Goal: Find specific page/section

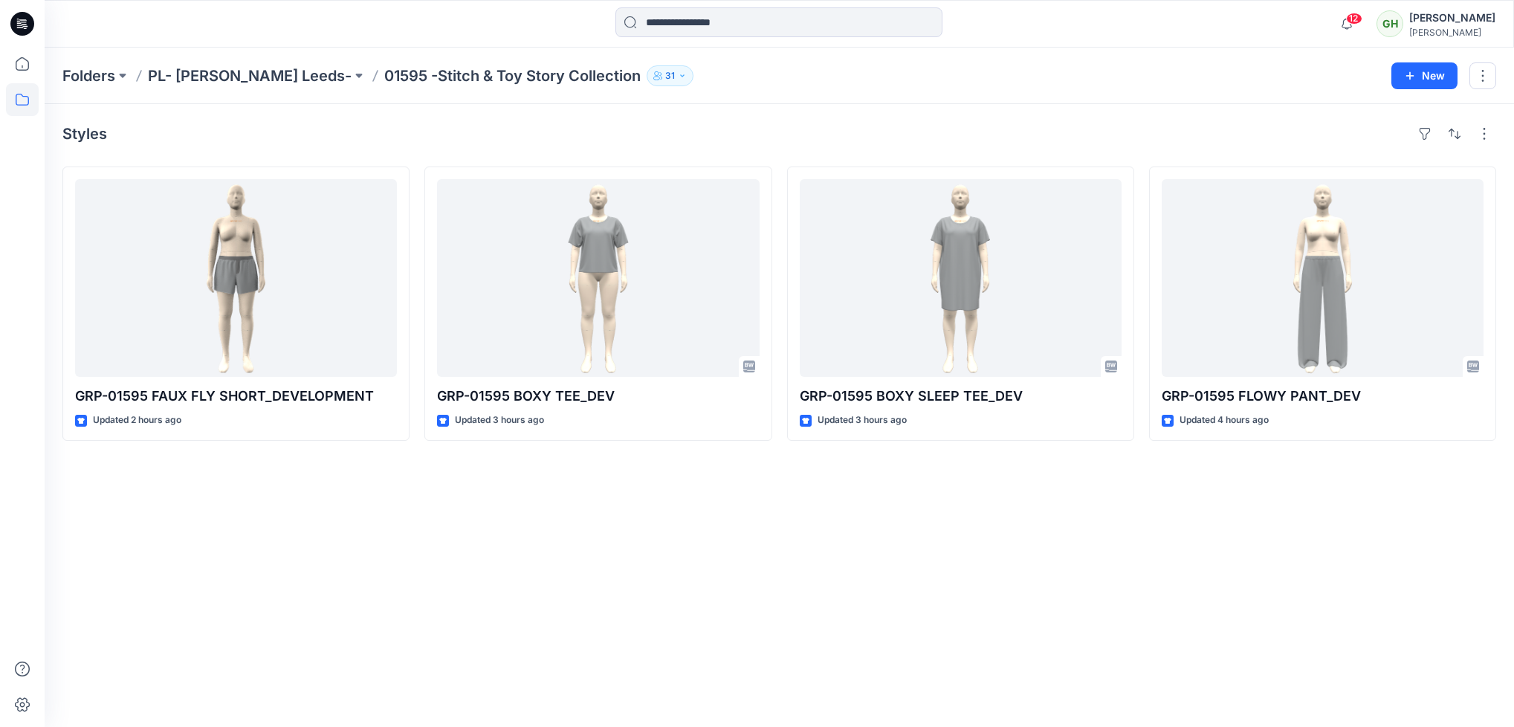
click at [22, 21] on icon at bounding box center [22, 24] width 24 height 24
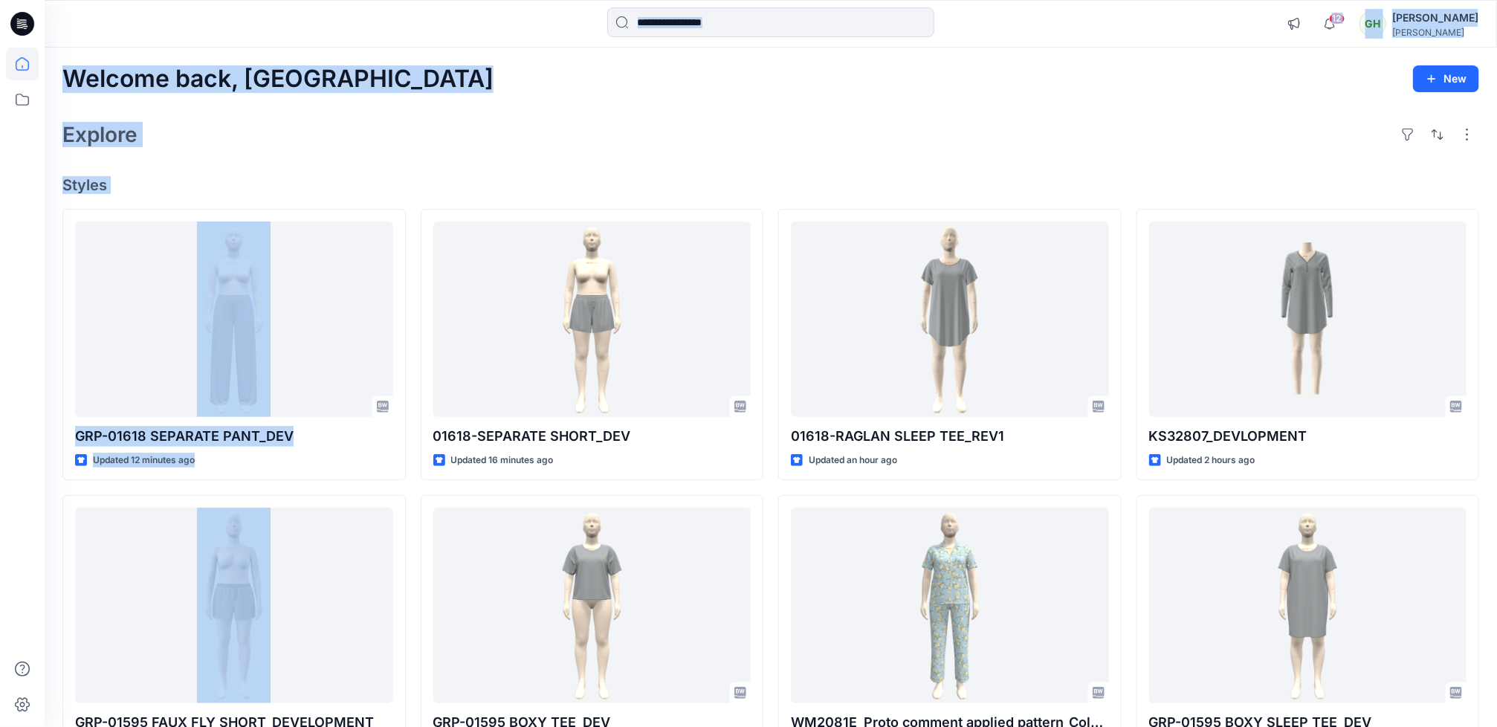
click at [0, 558] on html "12 Notifications Tharusha Sandadeepa shared 01618-RAGLAN SLEEP TEE_REV1 in GRP …" at bounding box center [748, 562] width 1497 height 1125
click at [703, 90] on div "Welcome back, Gayan New" at bounding box center [770, 79] width 1417 height 28
click at [438, 128] on div "Explore" at bounding box center [770, 135] width 1417 height 36
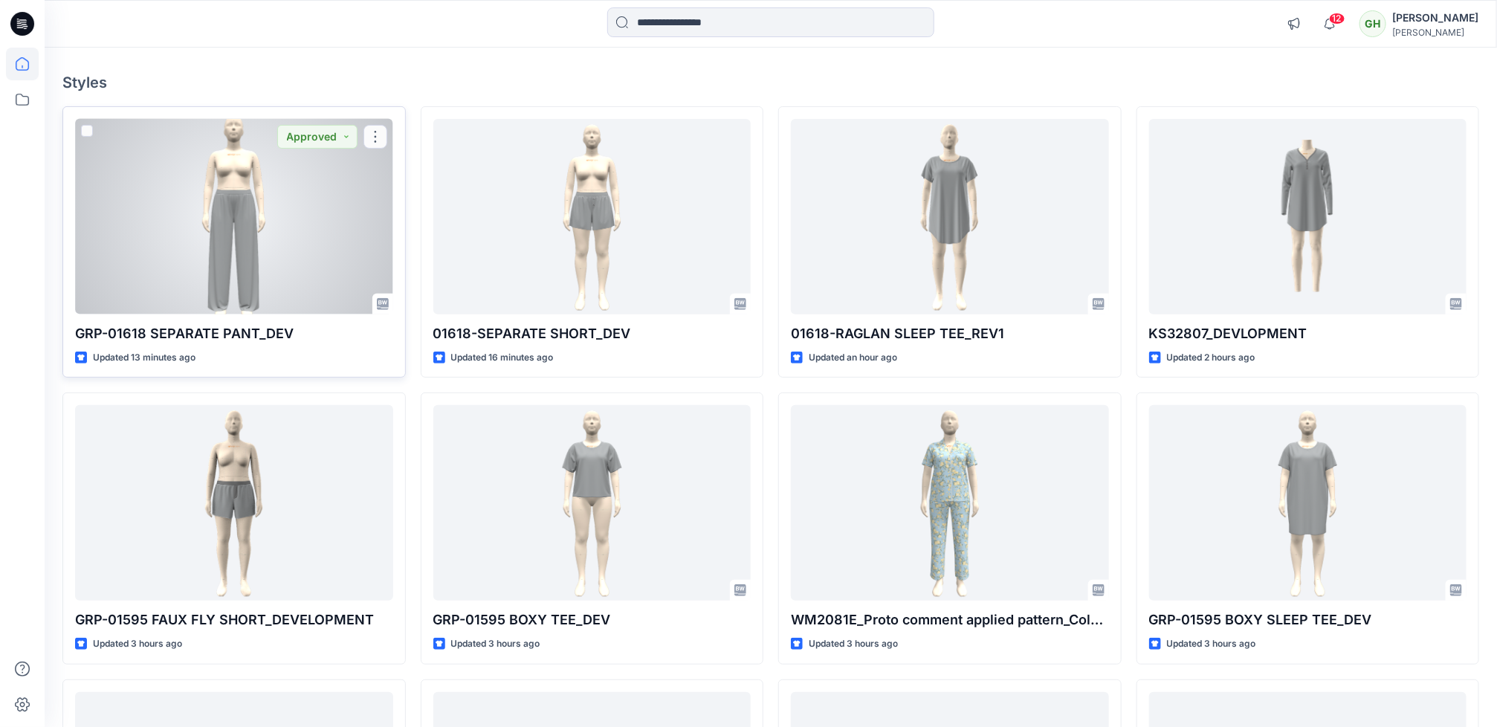
scroll to position [223, 0]
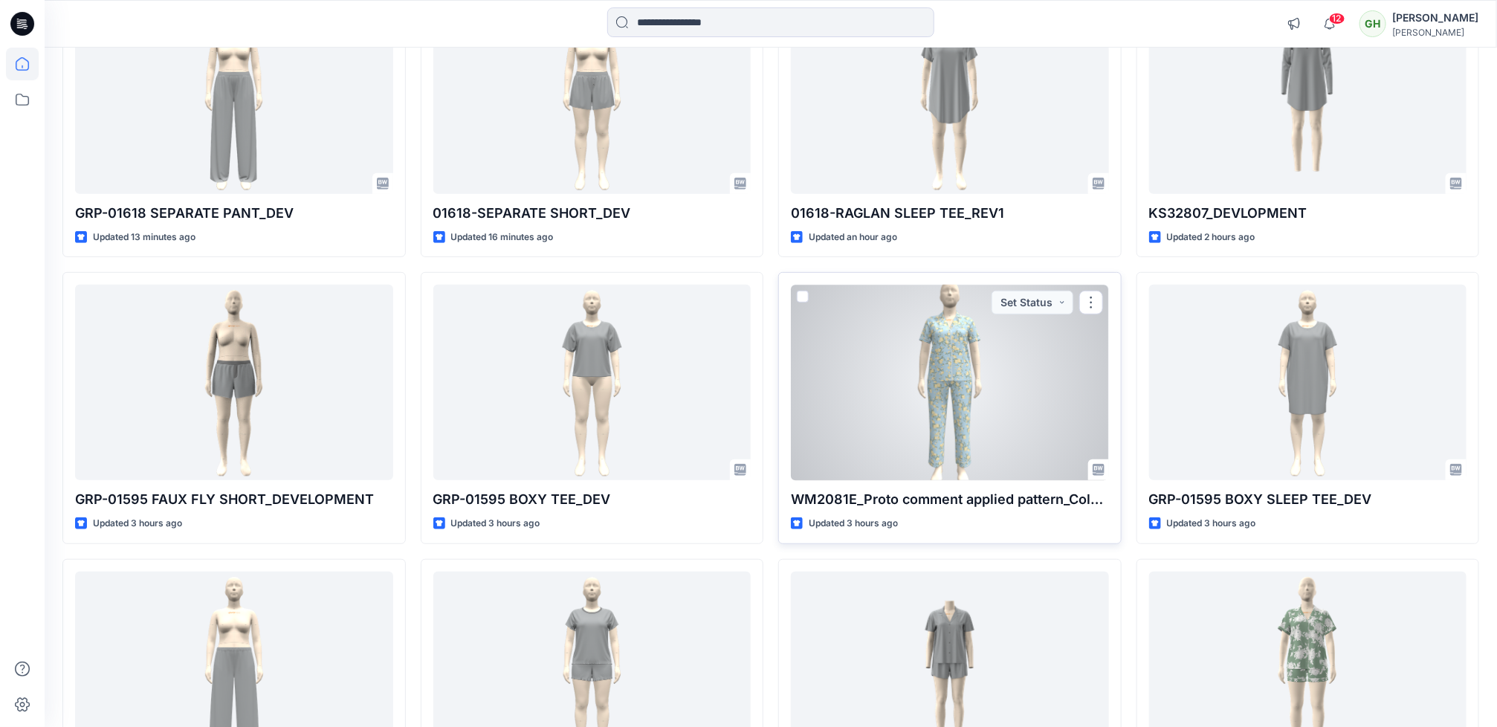
click at [948, 408] on div at bounding box center [950, 383] width 318 height 196
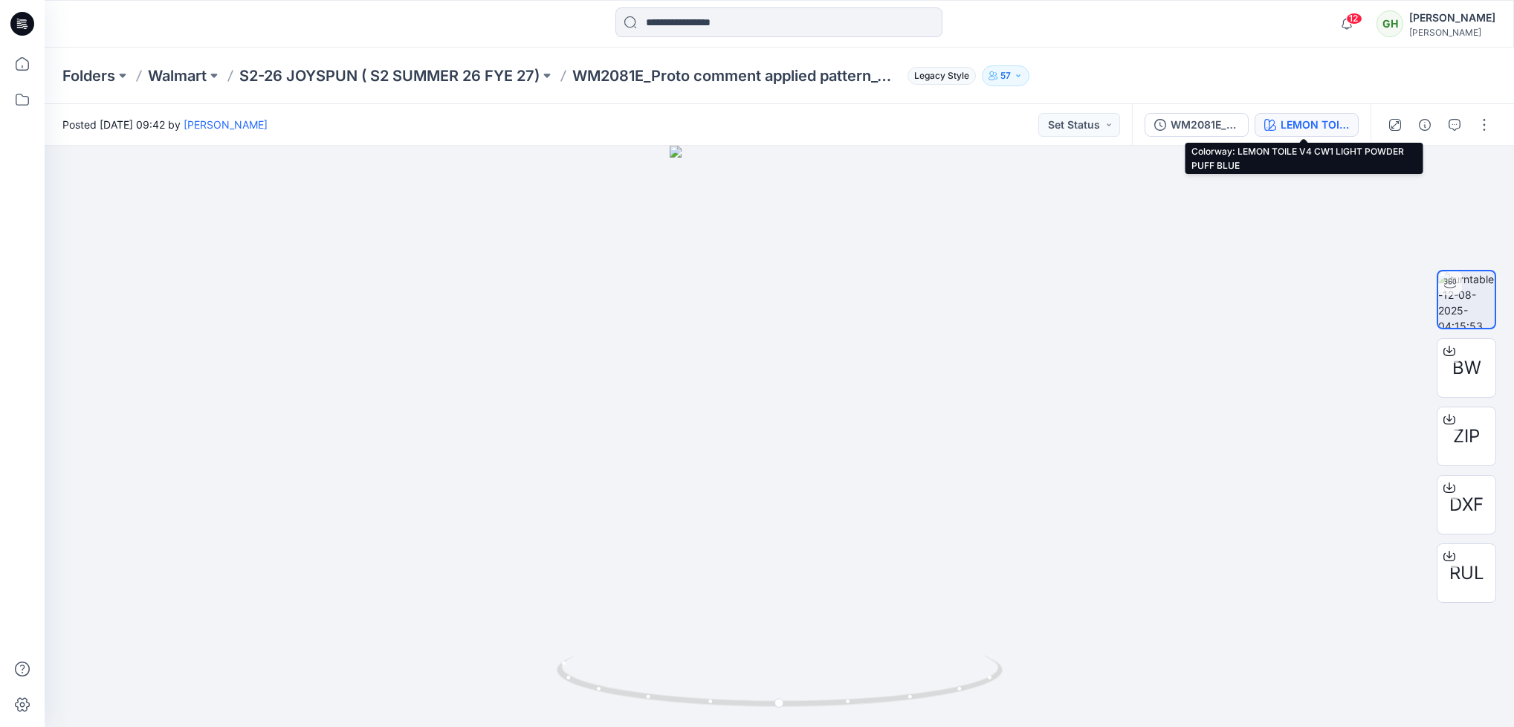
click at [1309, 121] on div "LEMON TOILE V4 CW1 LIGHT POWDER PUFF BLUE" at bounding box center [1315, 125] width 68 height 16
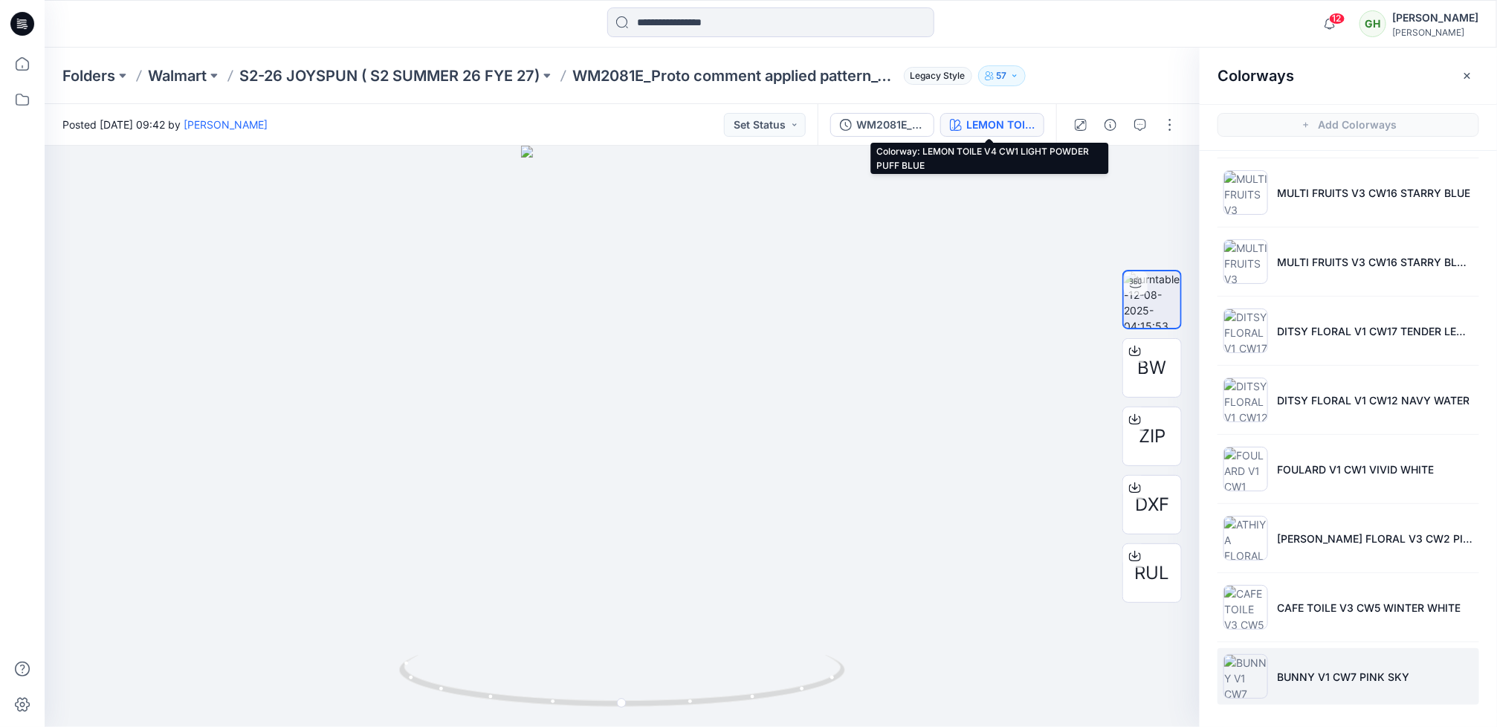
scroll to position [5, 0]
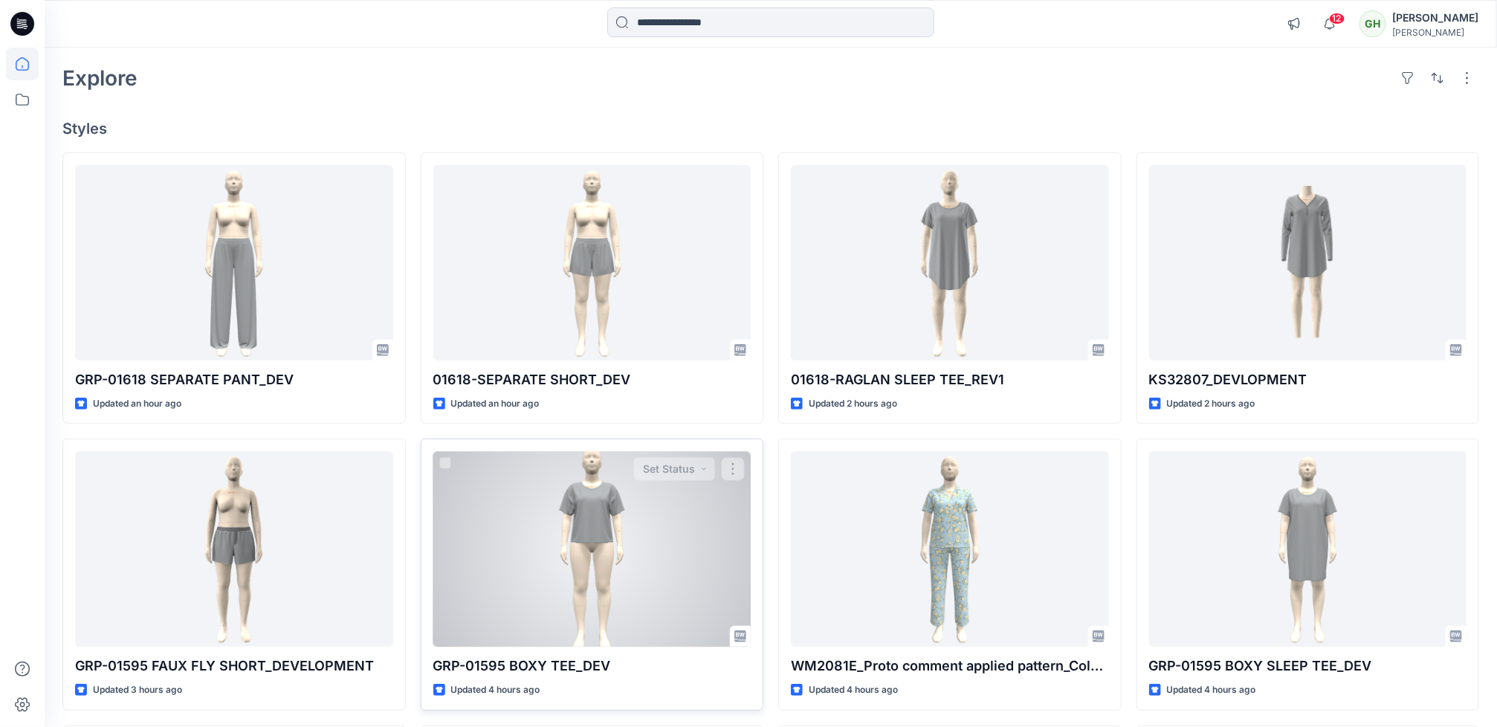
scroll to position [112, 0]
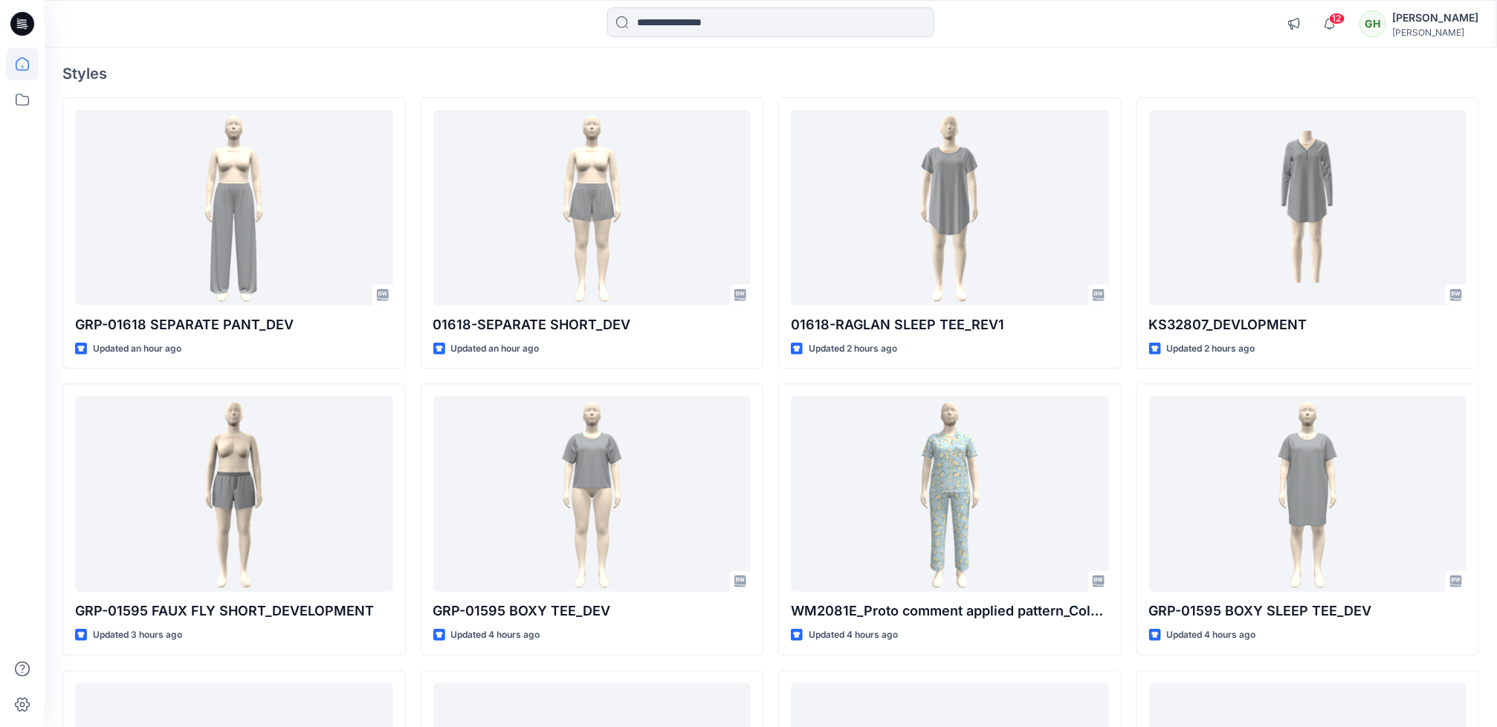
click at [25, 551] on div at bounding box center [22, 388] width 33 height 680
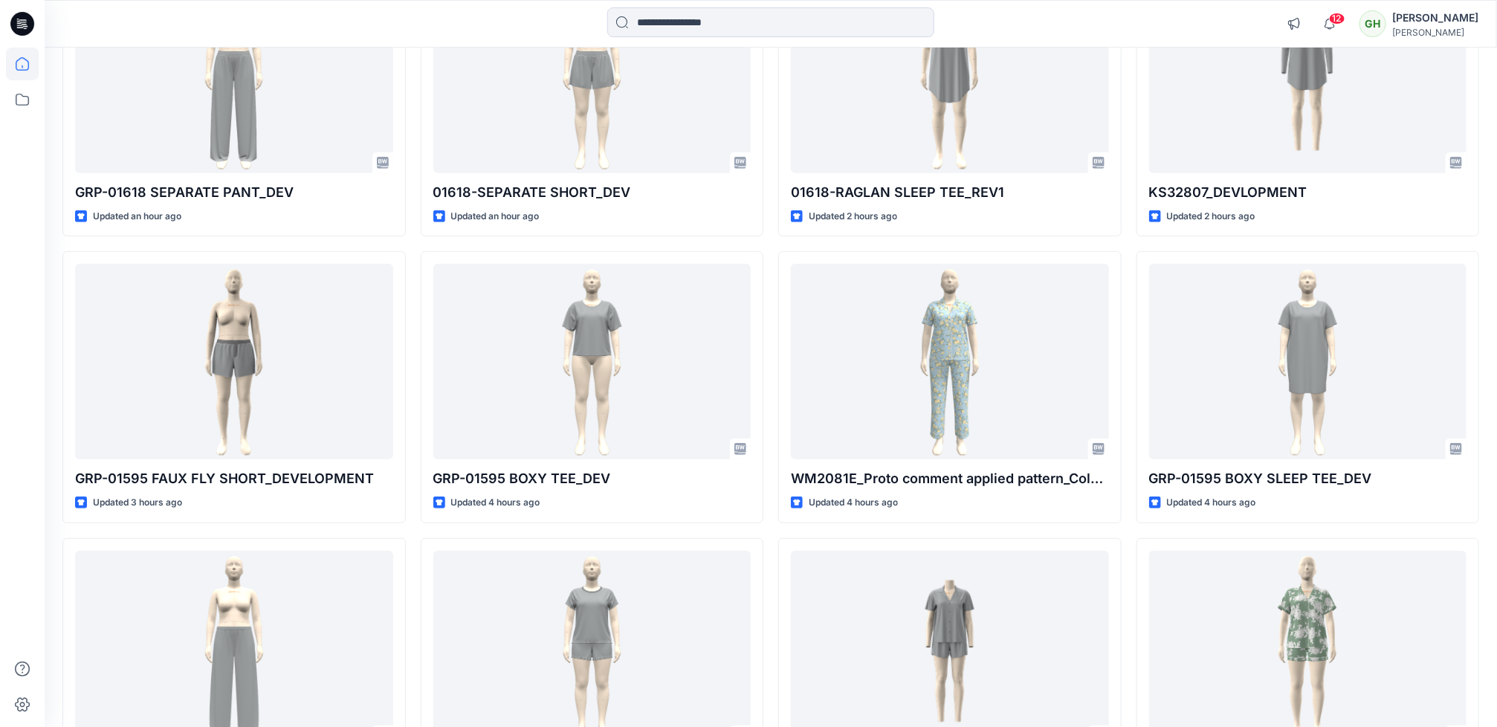
scroll to position [335, 0]
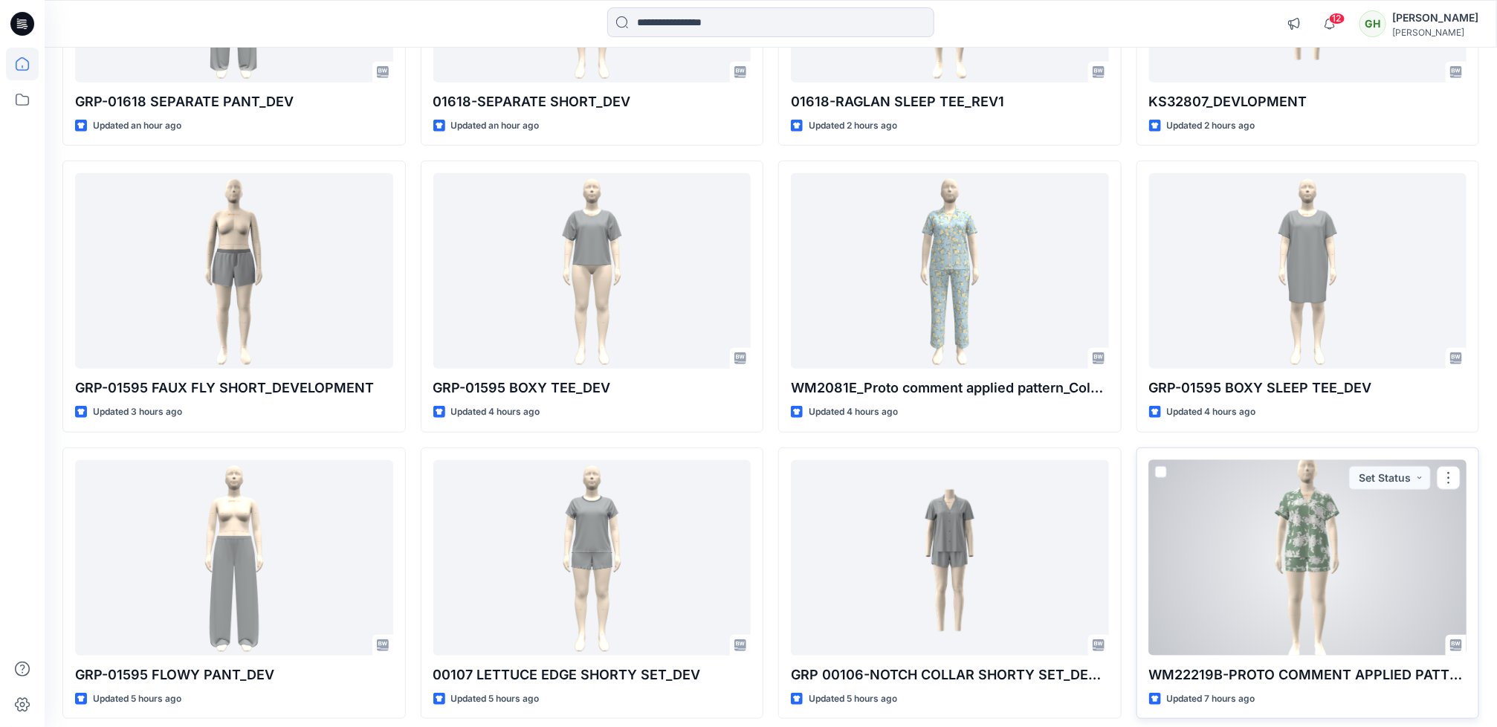
click at [1265, 600] on div at bounding box center [1308, 558] width 318 height 196
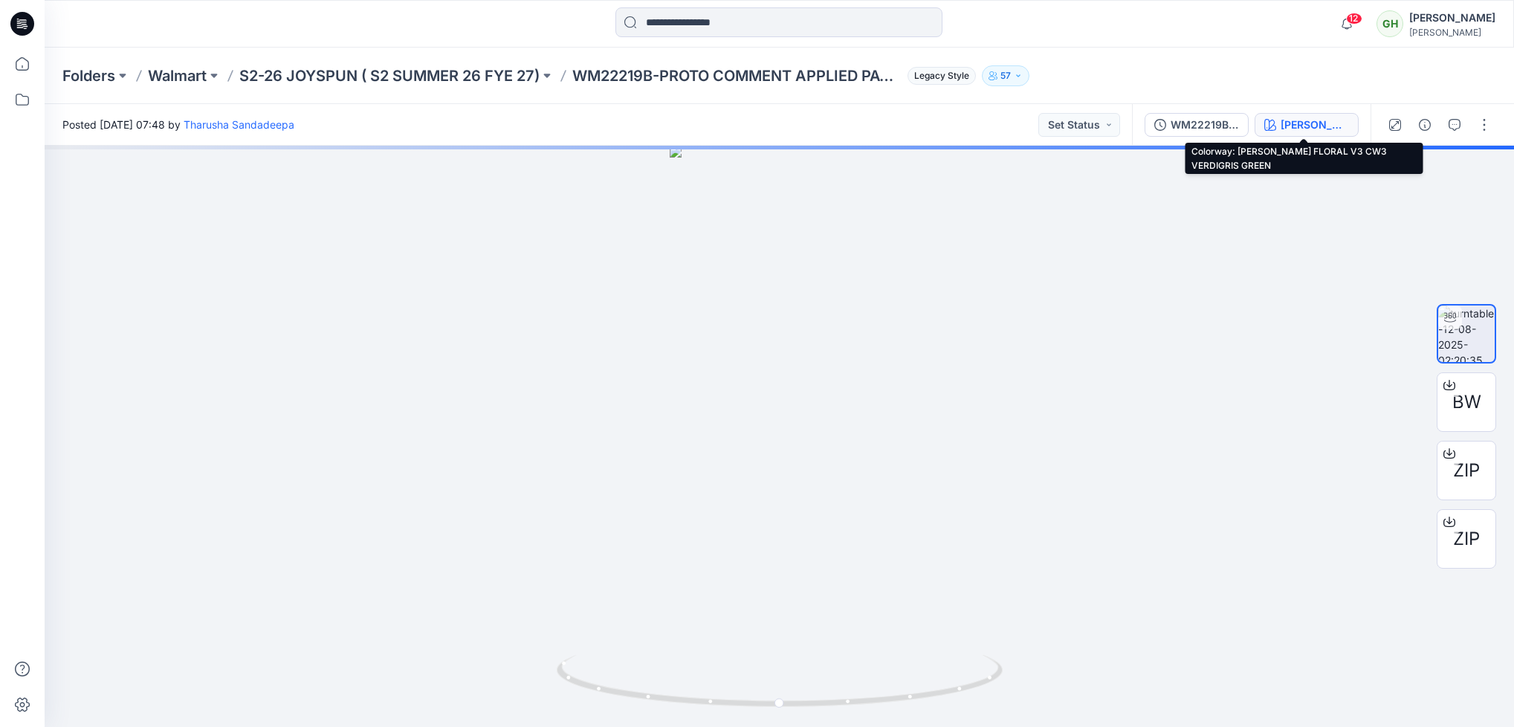
click at [1323, 125] on div "ATHIYA FLORAL V3 CW3 VERDIGRIS GREEN" at bounding box center [1315, 125] width 68 height 16
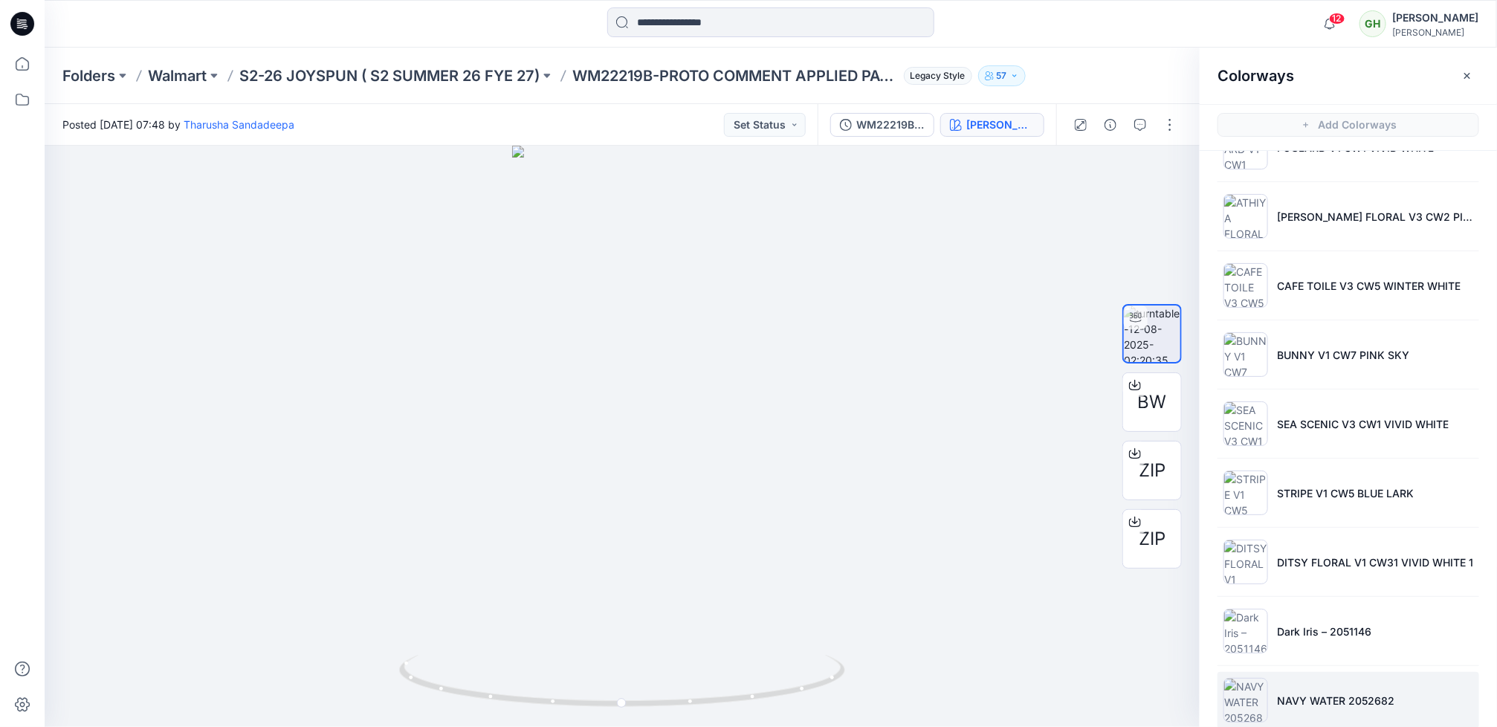
scroll to position [768, 0]
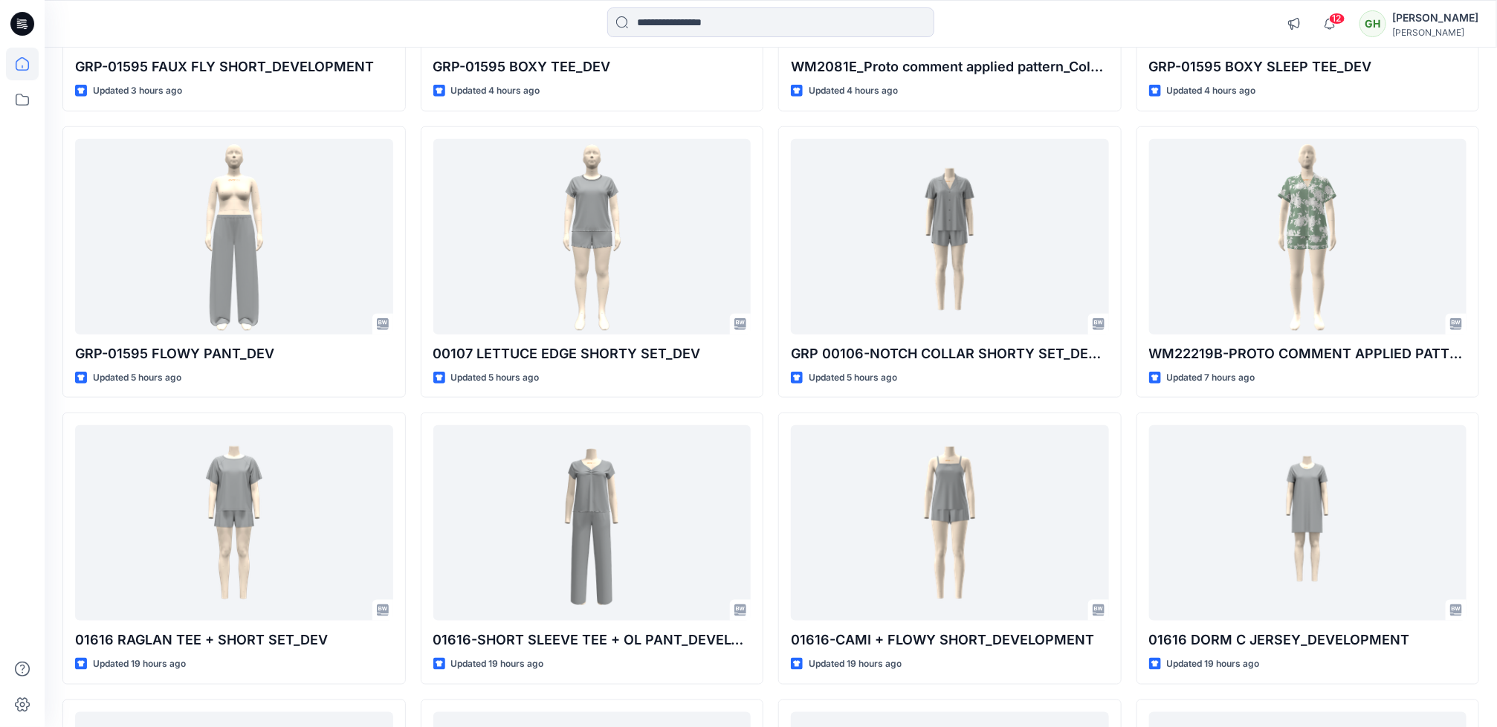
scroll to position [668, 0]
